Goal: Manage account settings

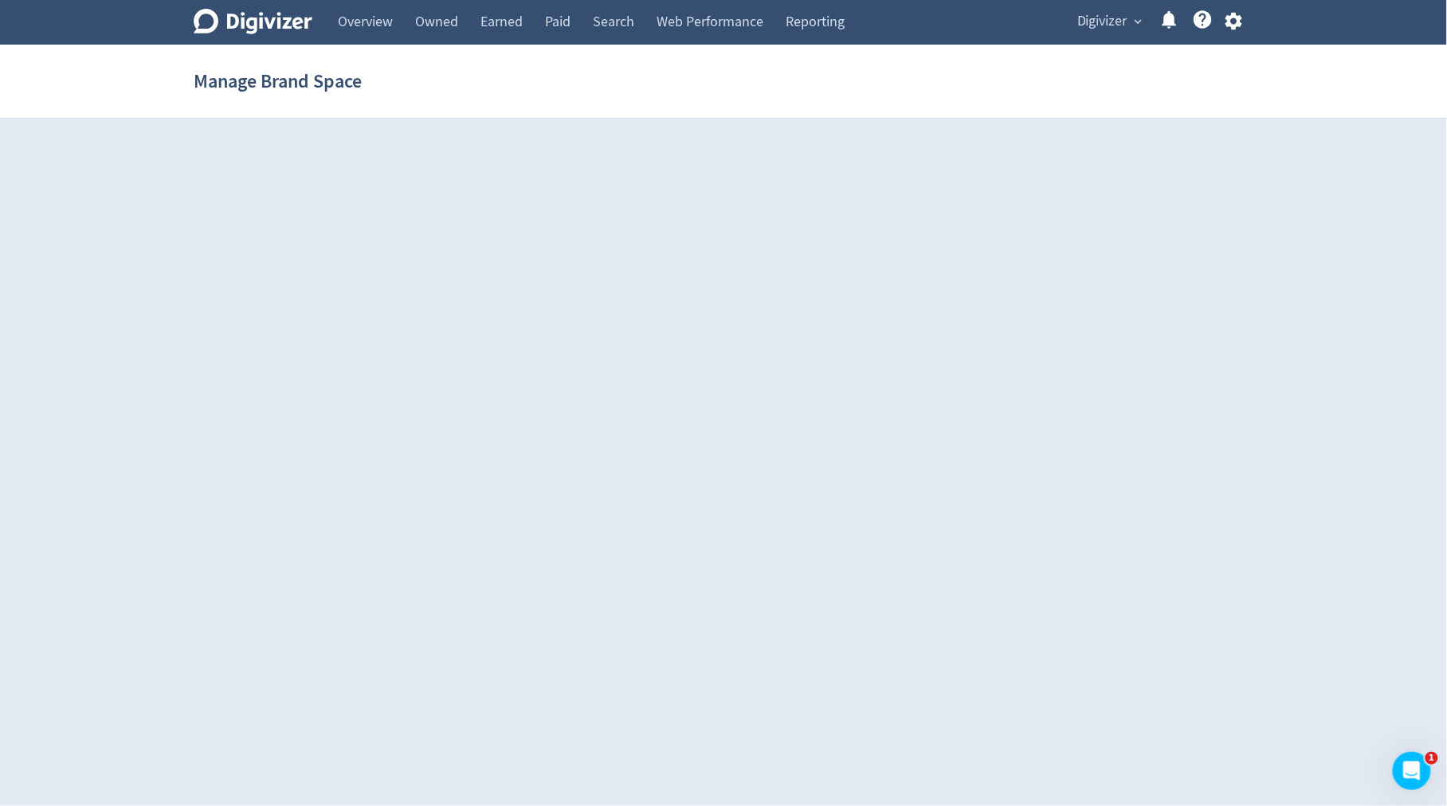
select select "USER"
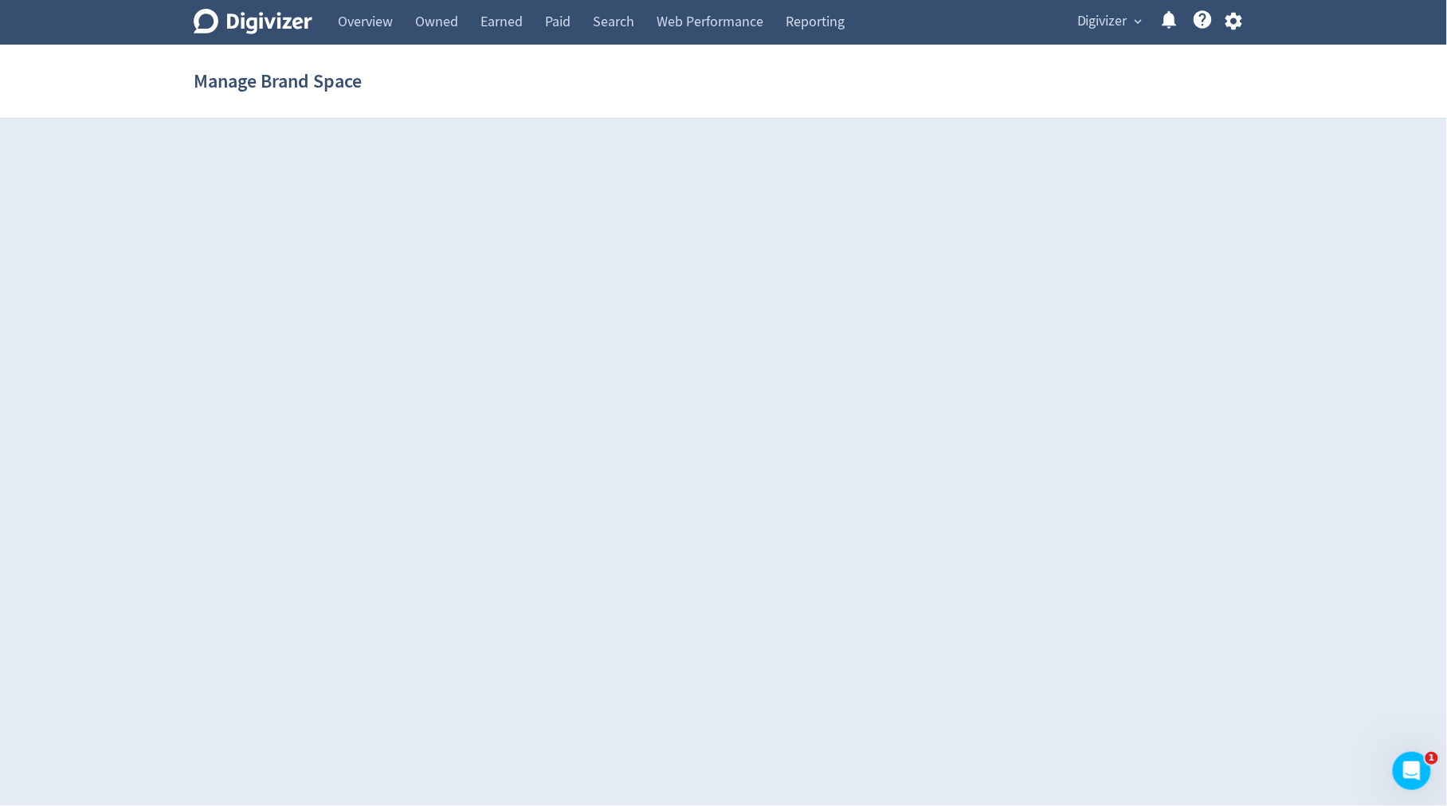
select select "USER"
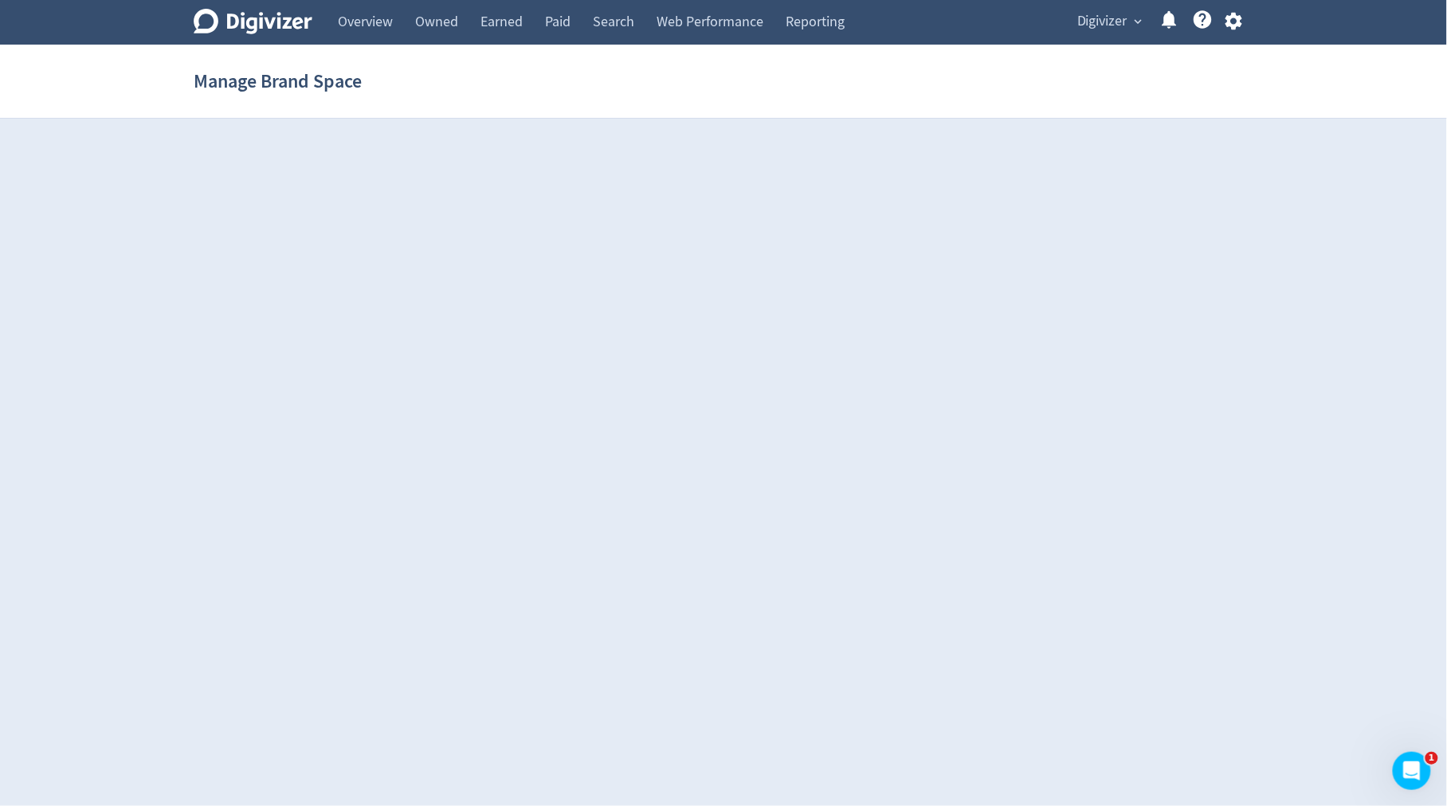
select select "USER"
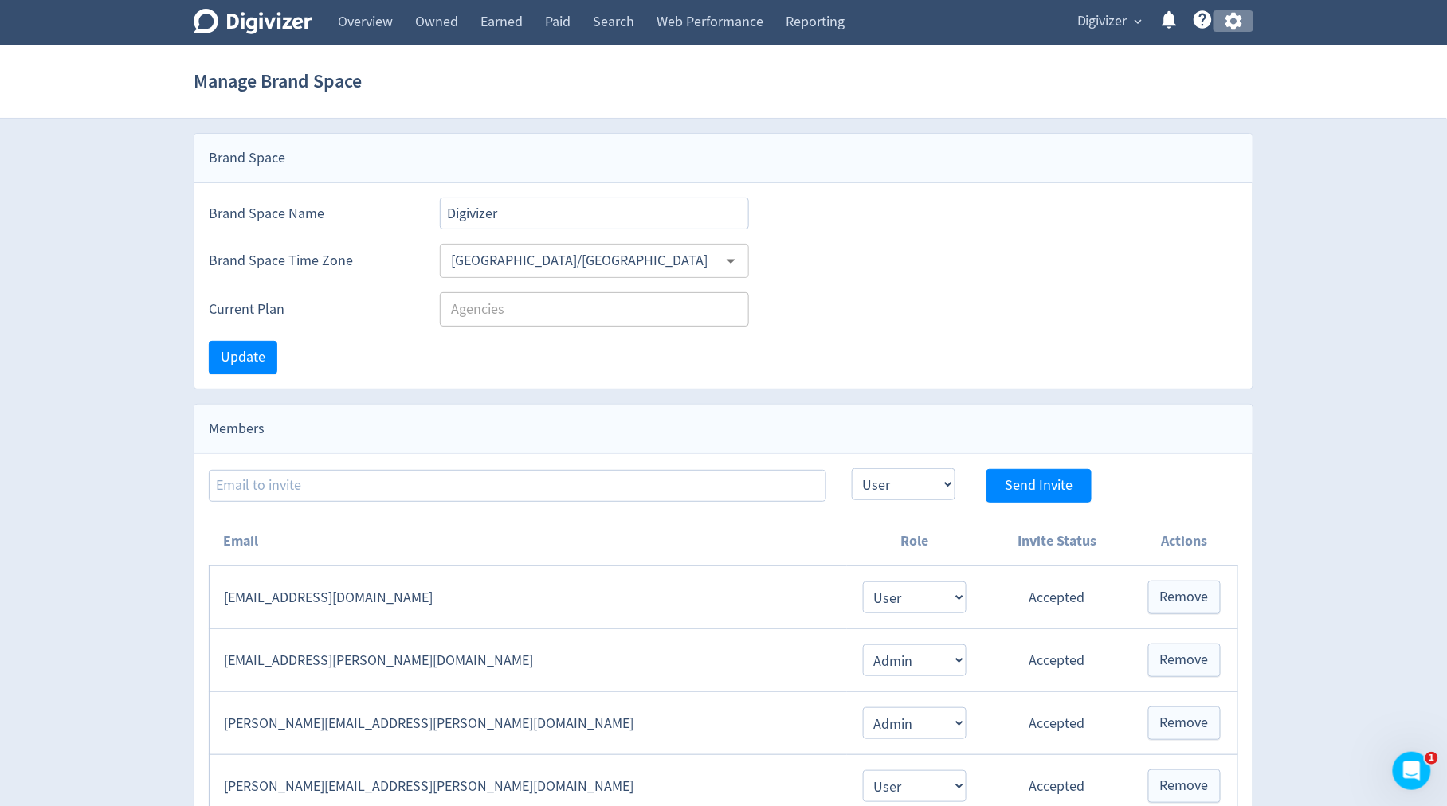
click at [1239, 24] on icon "button" at bounding box center [1233, 22] width 17 height 18
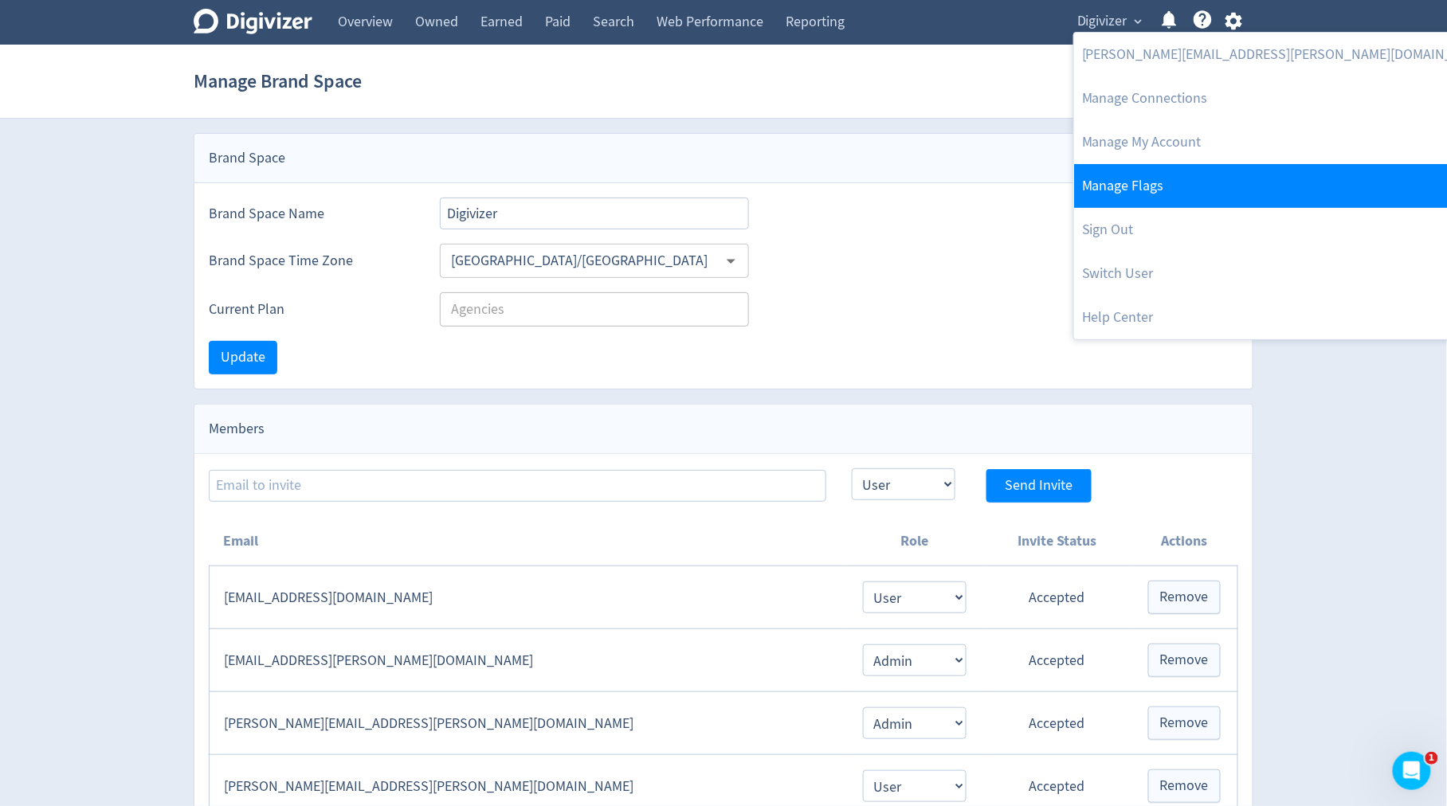
click at [1159, 189] on link "Manage Flags" at bounding box center [1286, 186] width 425 height 44
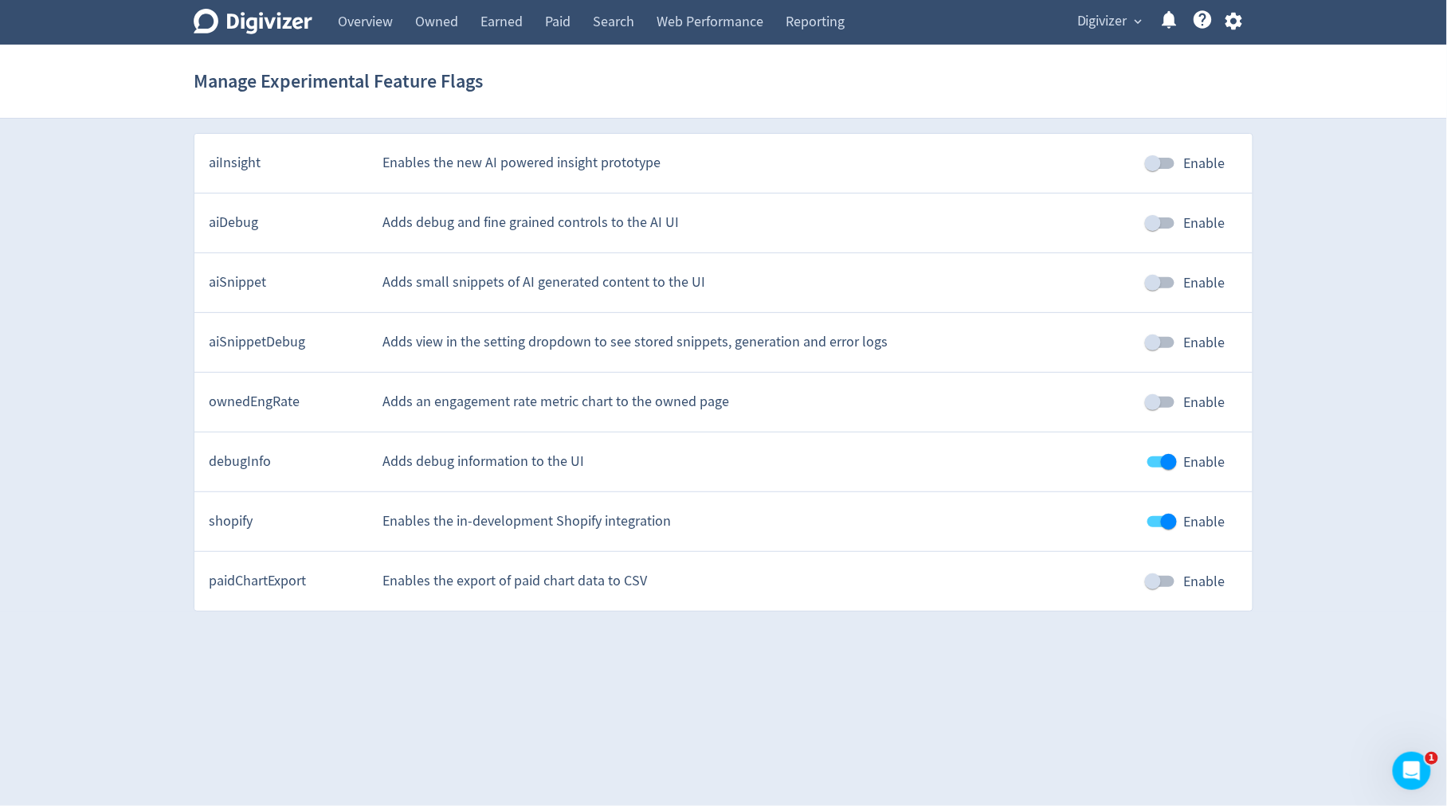
click at [1177, 342] on input "Enable" at bounding box center [1152, 342] width 91 height 30
checkbox input "true"
click at [572, 22] on link "Paid" at bounding box center [558, 22] width 48 height 45
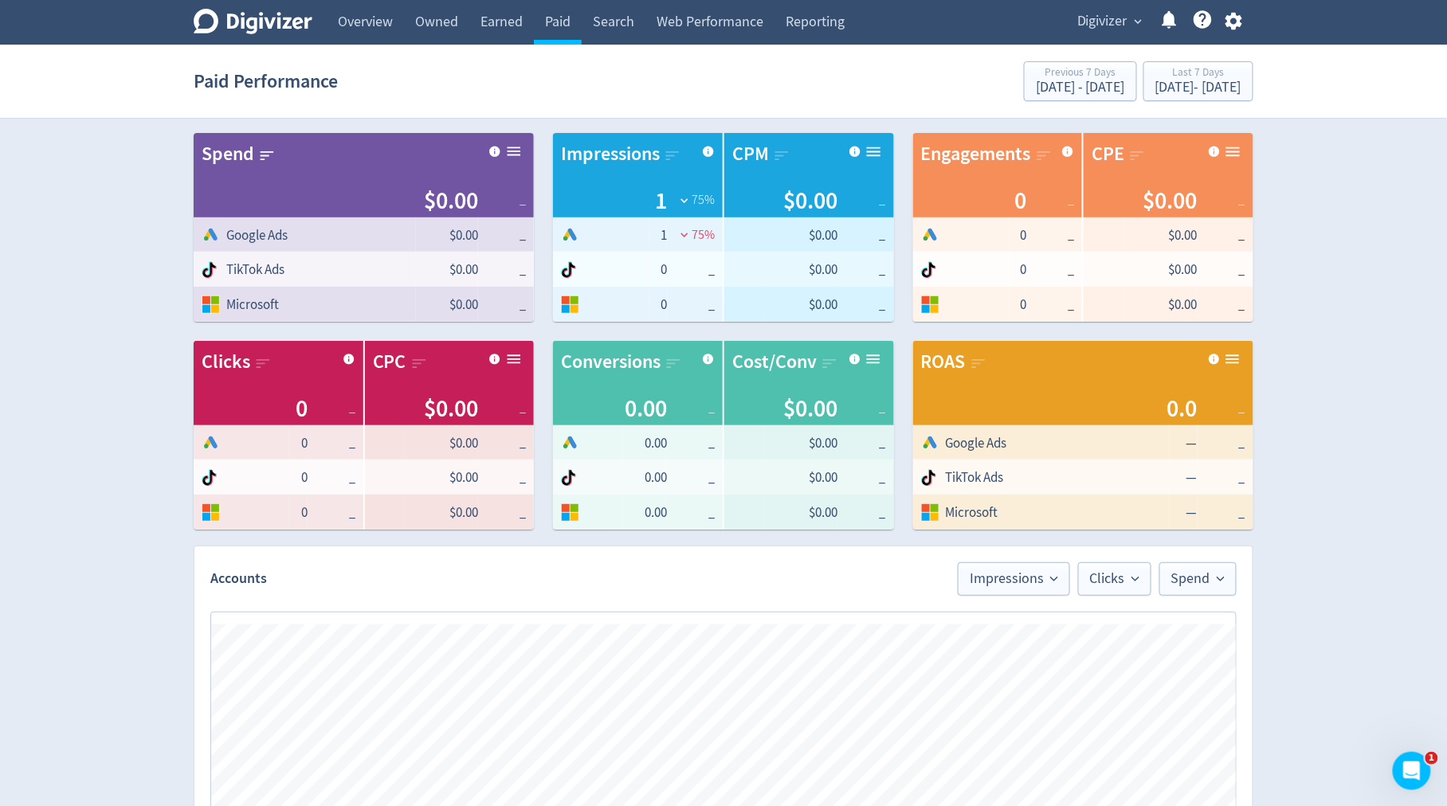
click at [1237, 20] on icon "button" at bounding box center [1233, 22] width 17 height 18
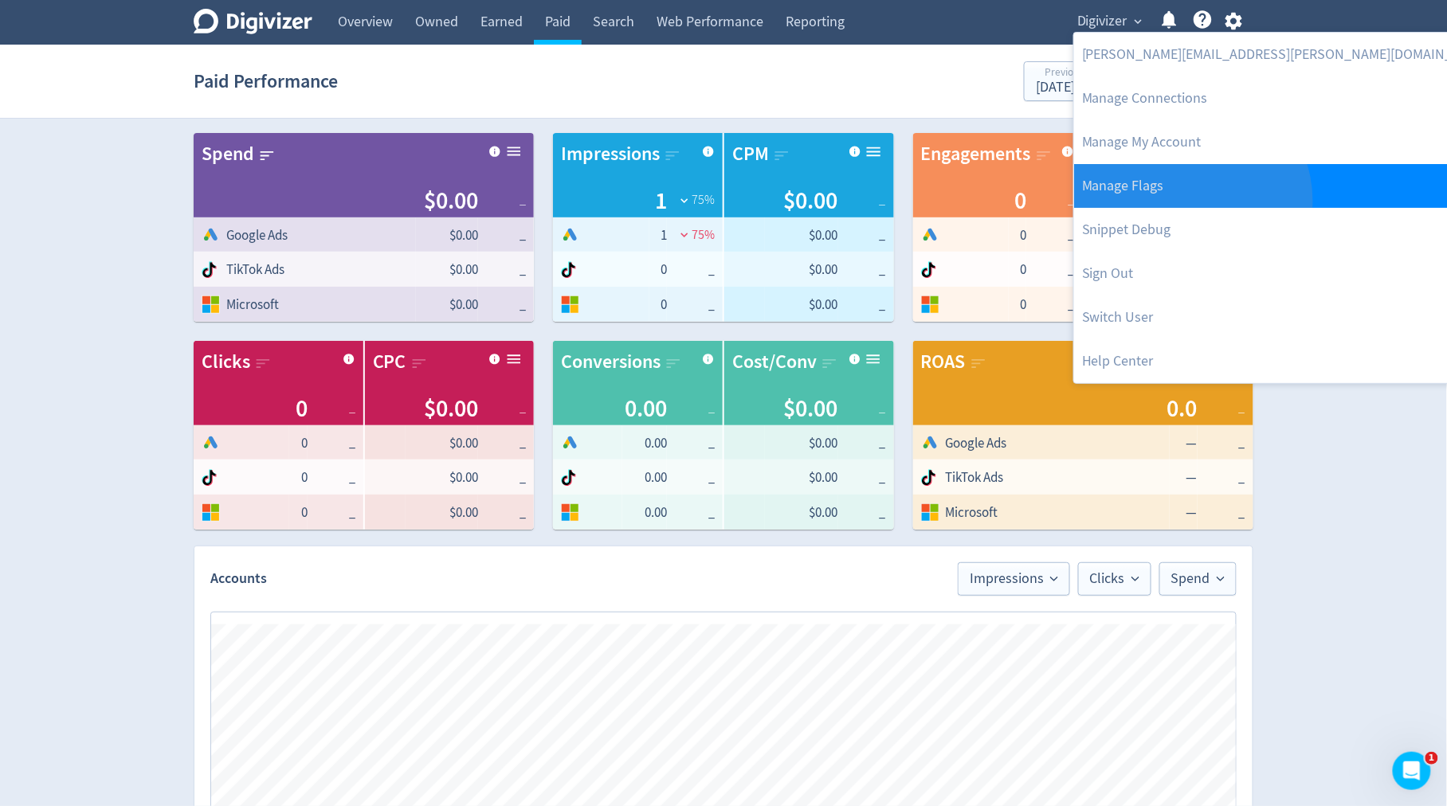
click at [1190, 201] on link "Manage Flags" at bounding box center [1286, 186] width 425 height 44
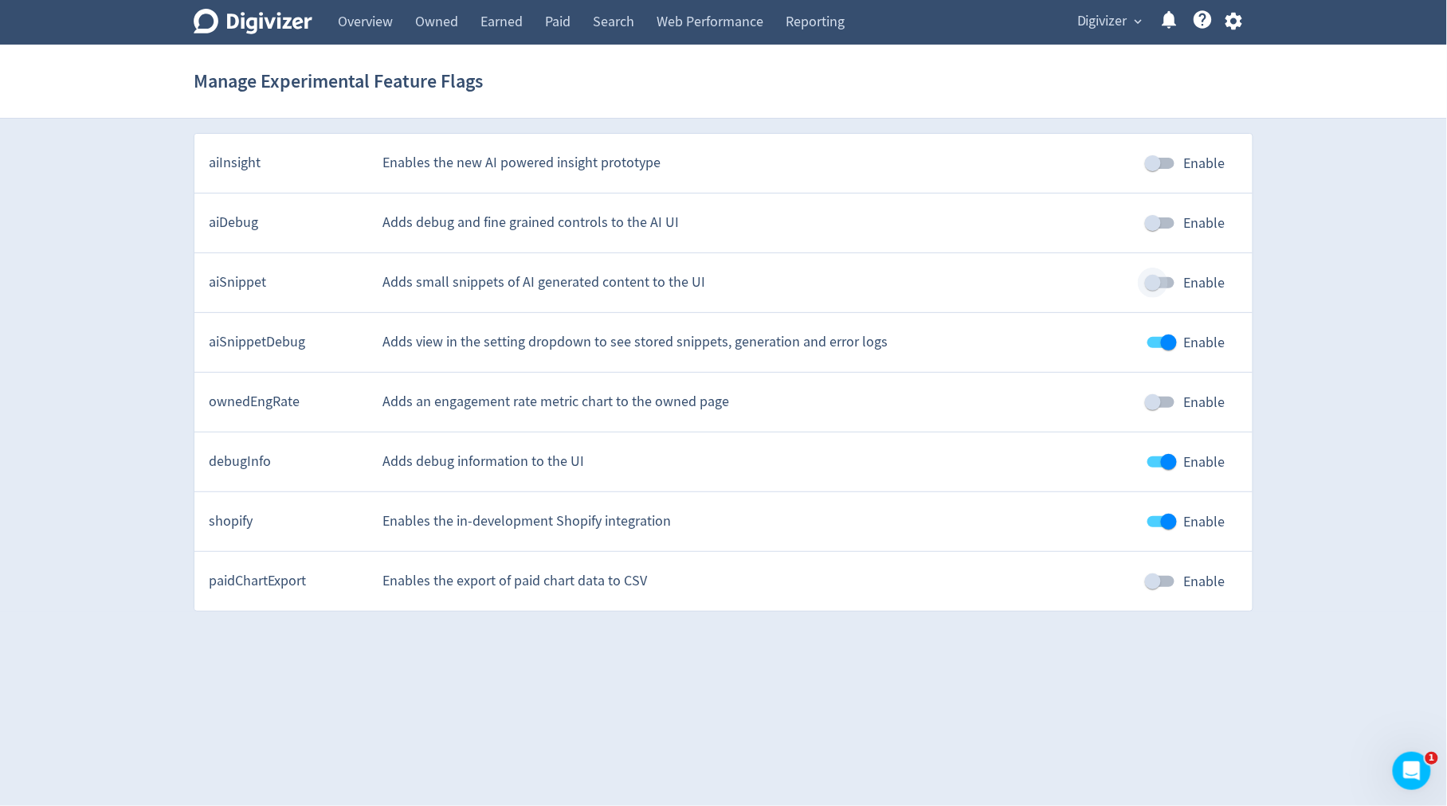
click at [1166, 285] on input "Enable" at bounding box center [1152, 283] width 91 height 30
checkbox input "true"
click at [564, 15] on link "Paid" at bounding box center [558, 22] width 48 height 45
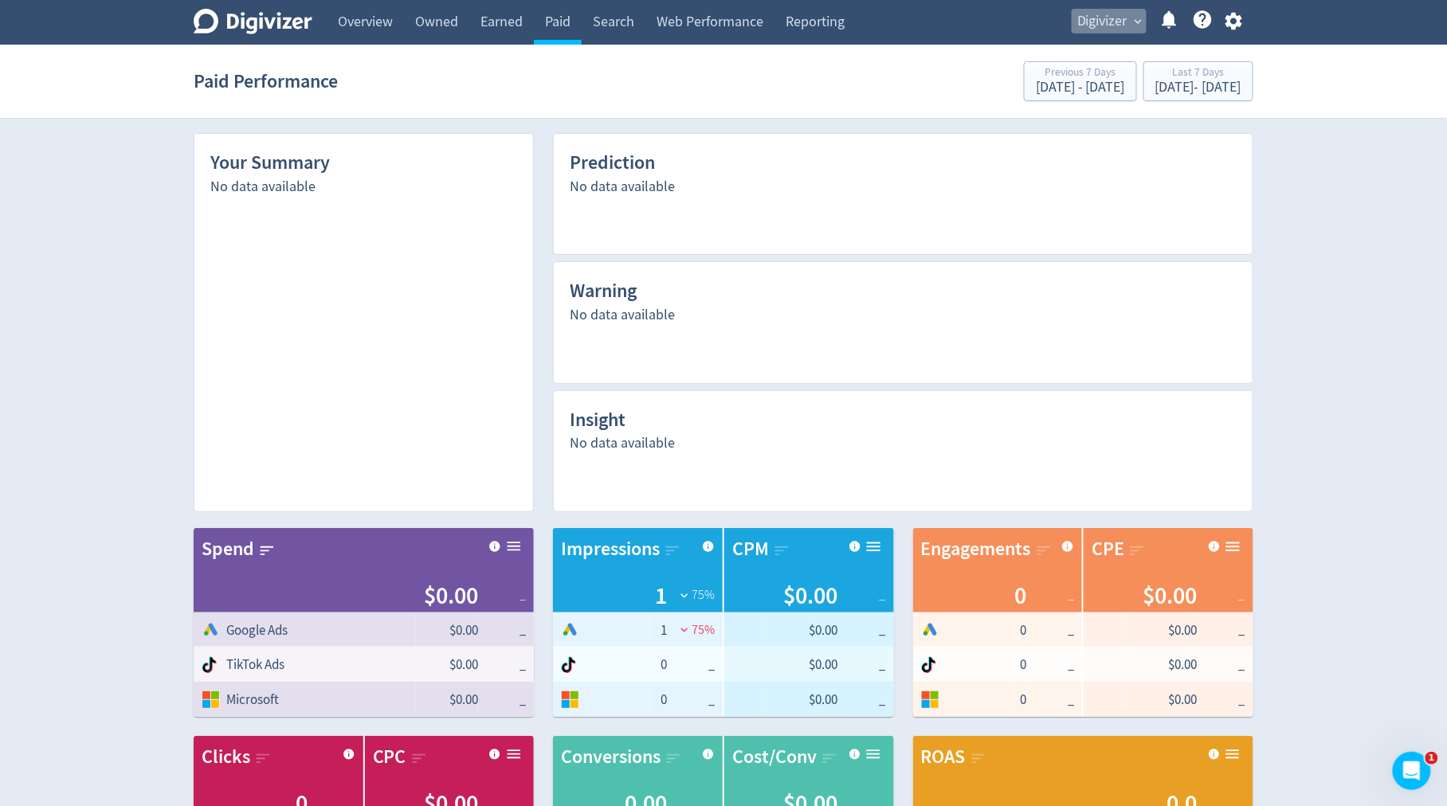
click at [1080, 16] on span "Digivizer" at bounding box center [1102, 21] width 50 height 25
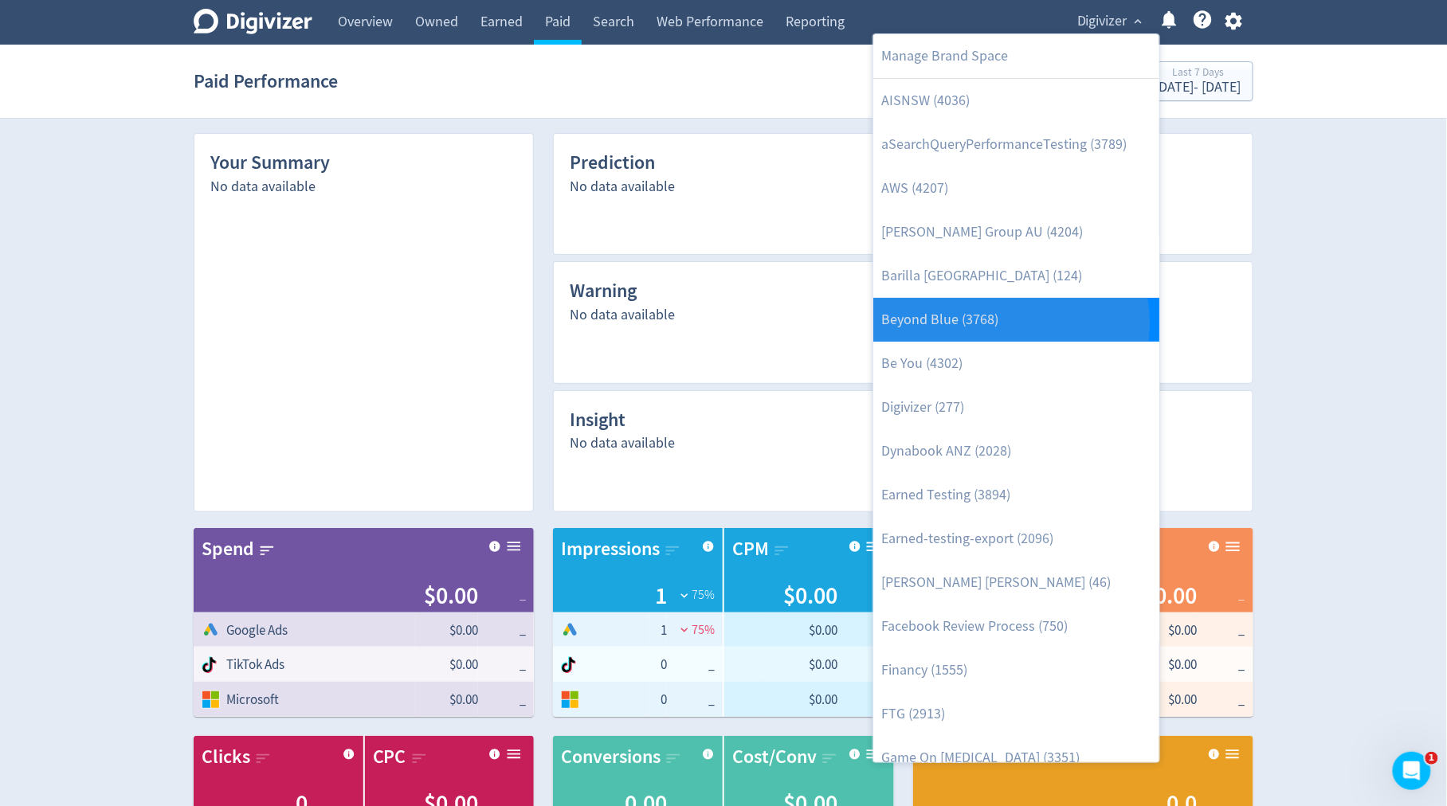
click at [996, 323] on link "Beyond Blue (3768)" at bounding box center [1016, 320] width 286 height 44
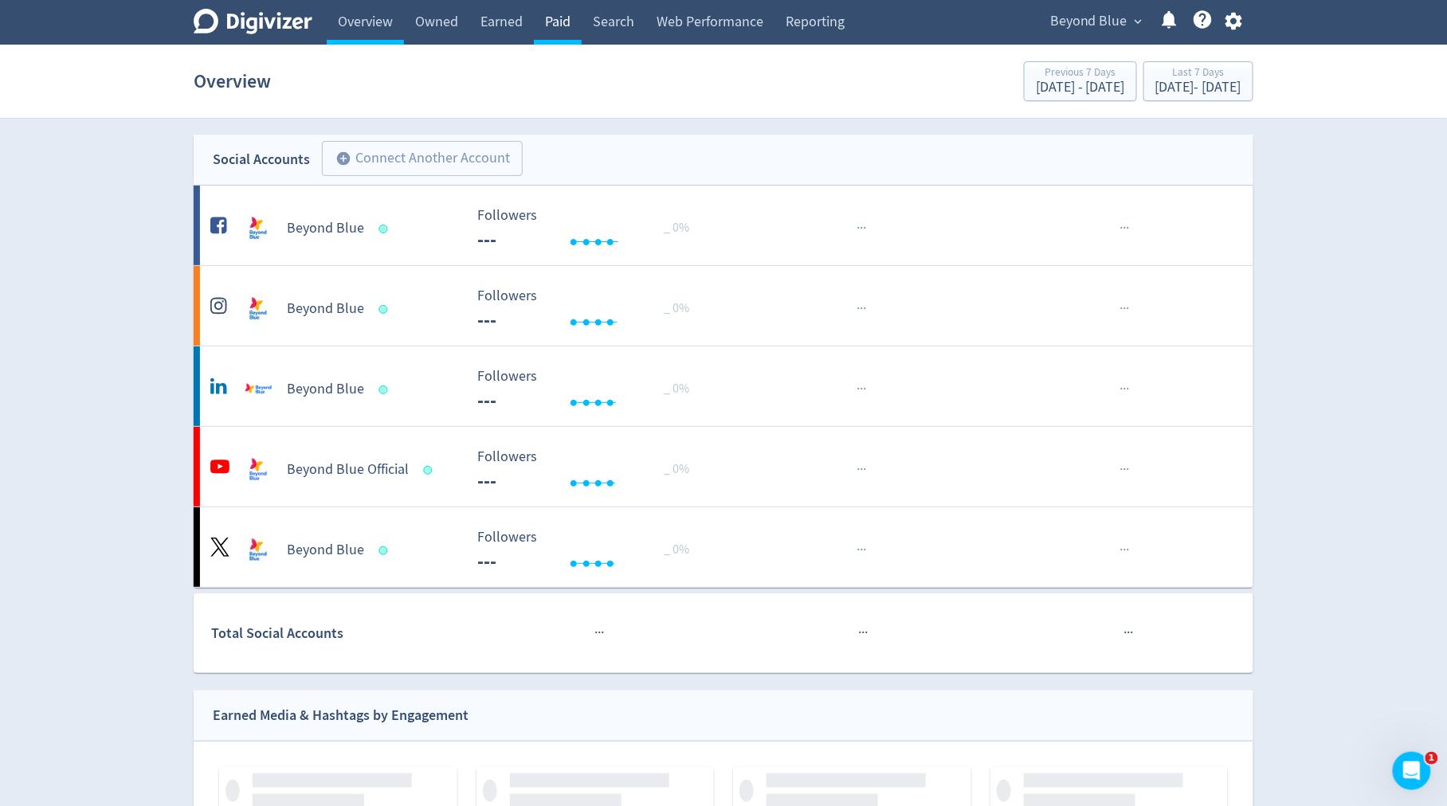
click at [560, 27] on link "Paid" at bounding box center [558, 22] width 48 height 45
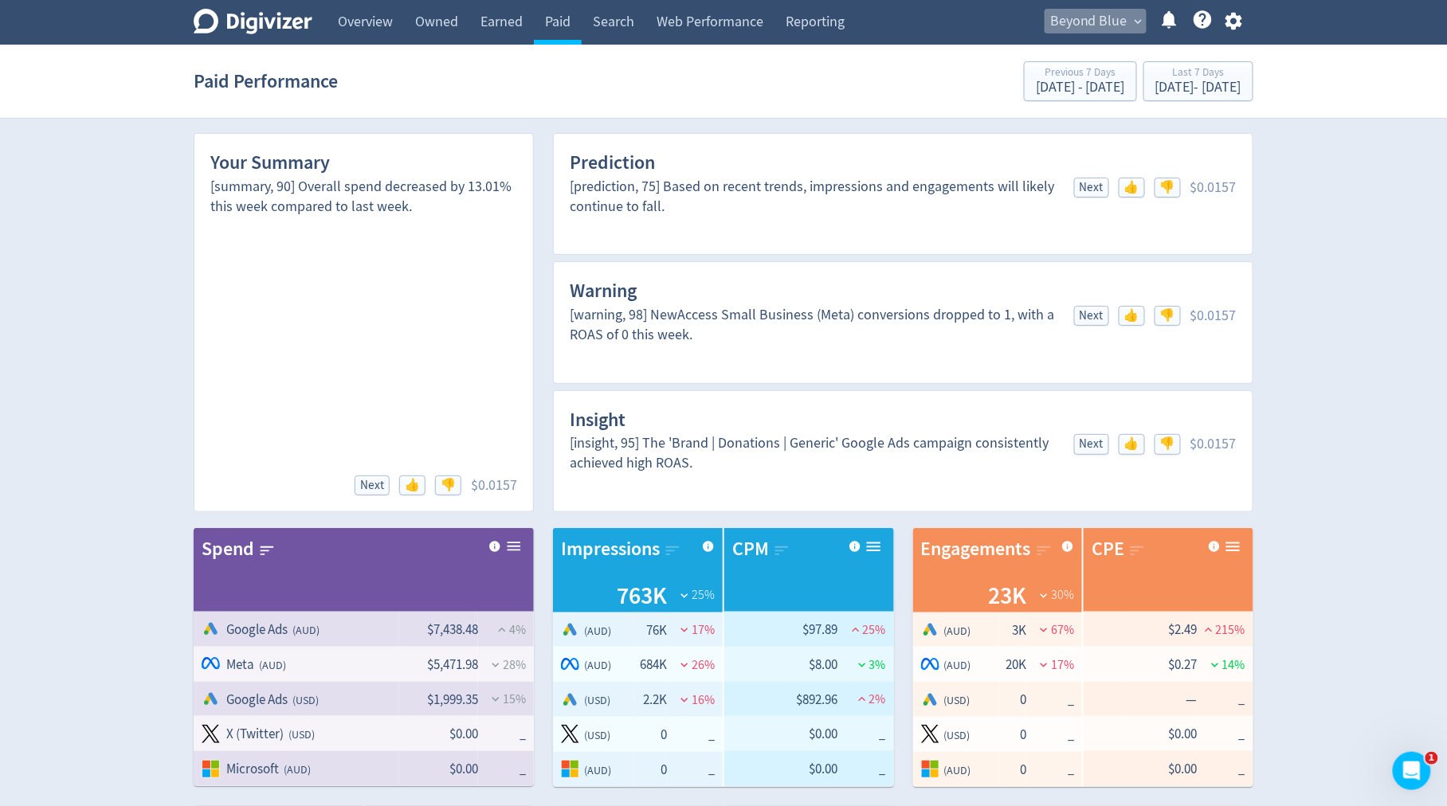
click at [1083, 25] on span "Beyond Blue" at bounding box center [1088, 21] width 77 height 25
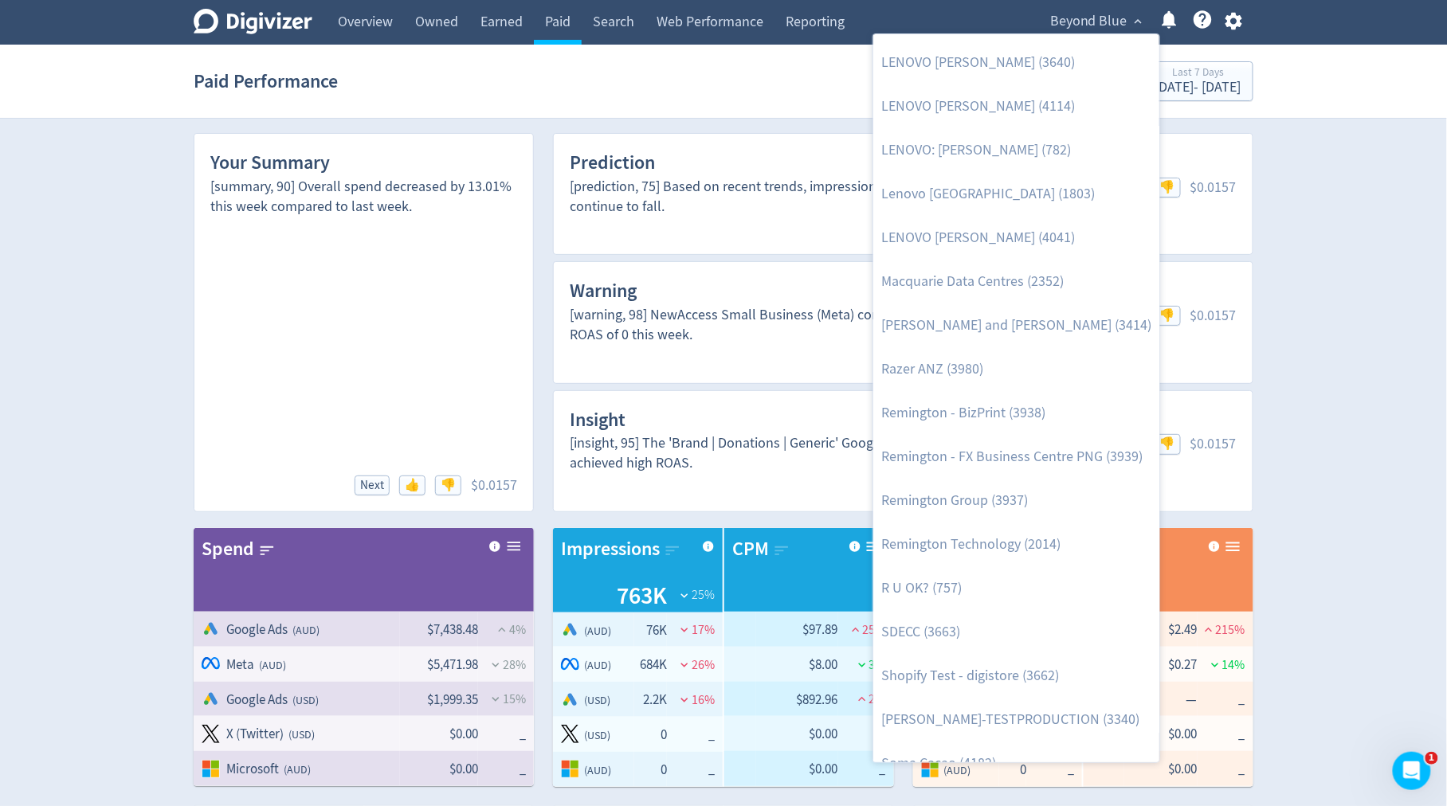
scroll to position [1681, 0]
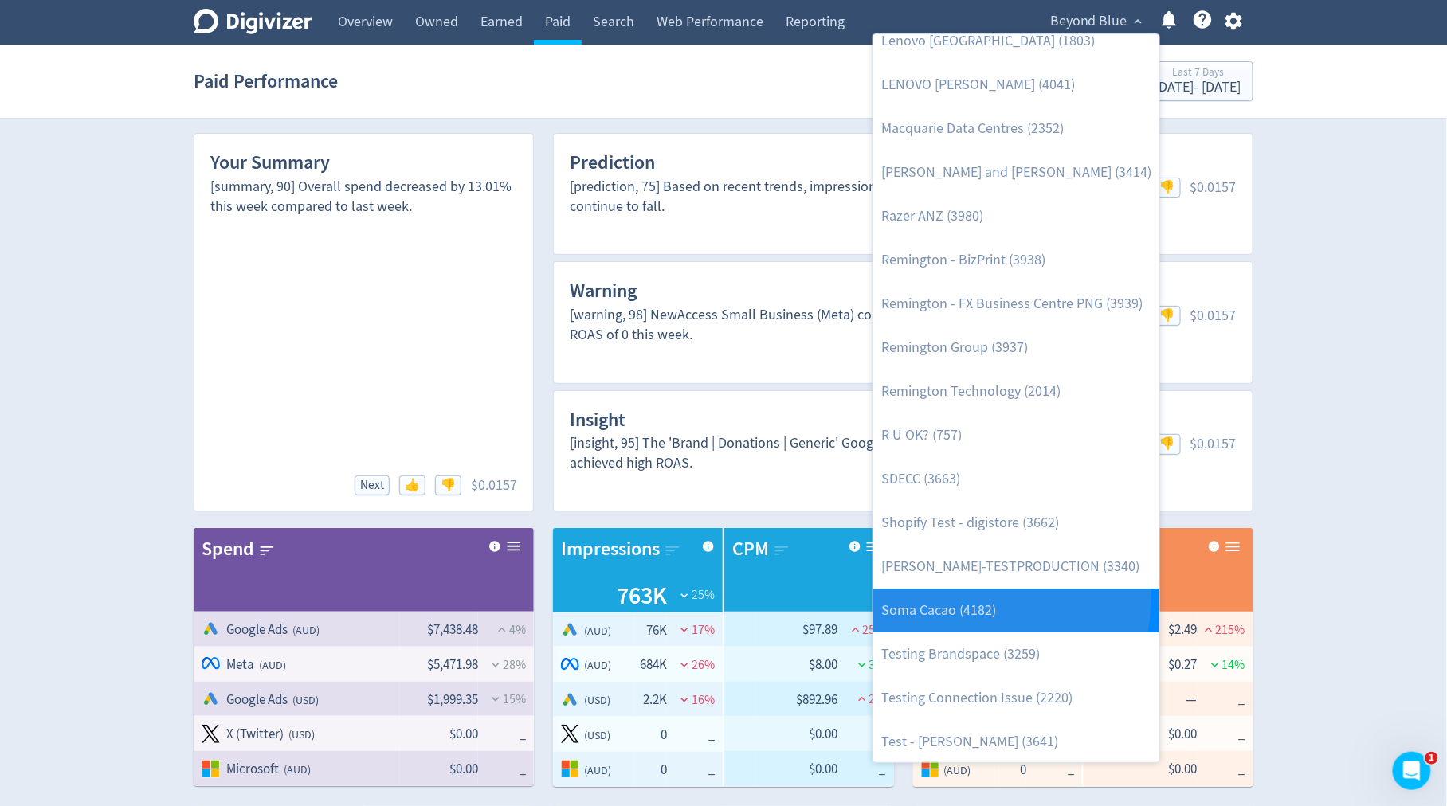
click at [911, 591] on link "Soma Cacao (4182)" at bounding box center [1016, 611] width 286 height 44
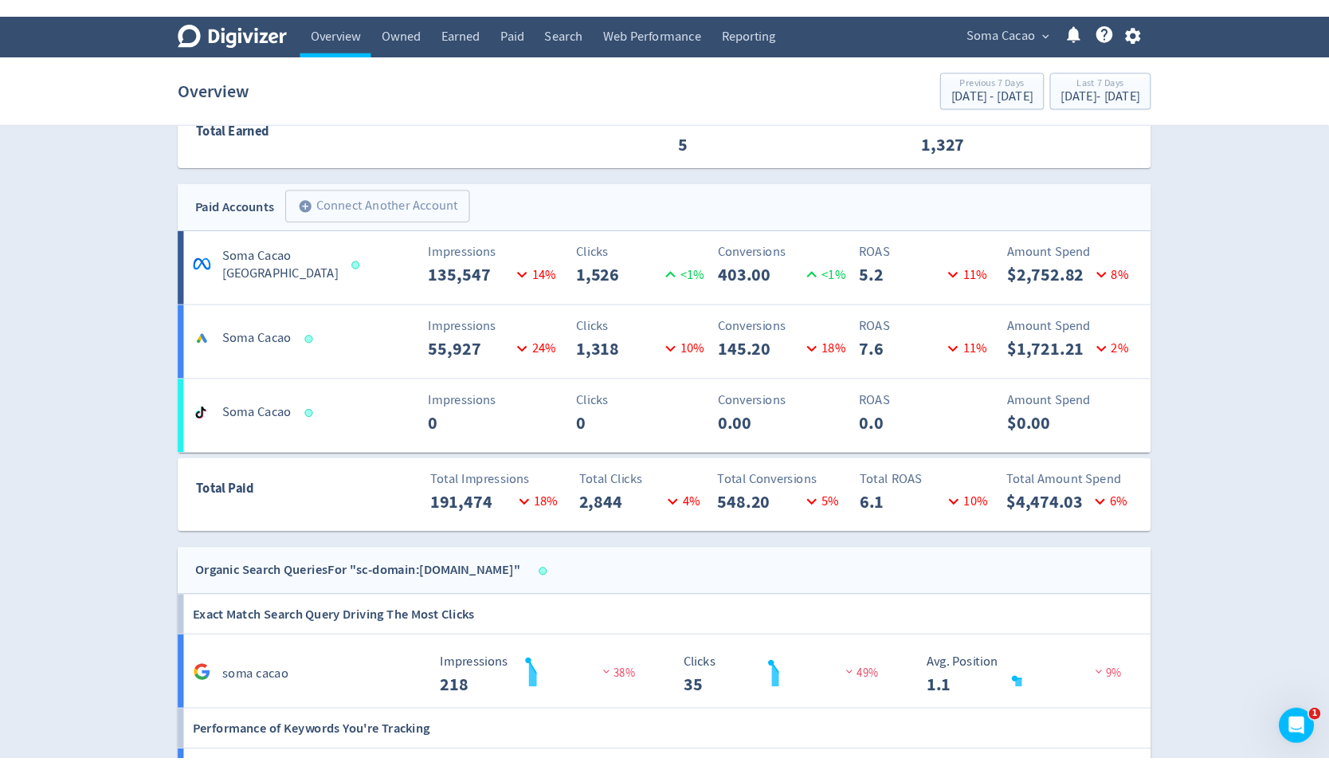
scroll to position [865, 0]
